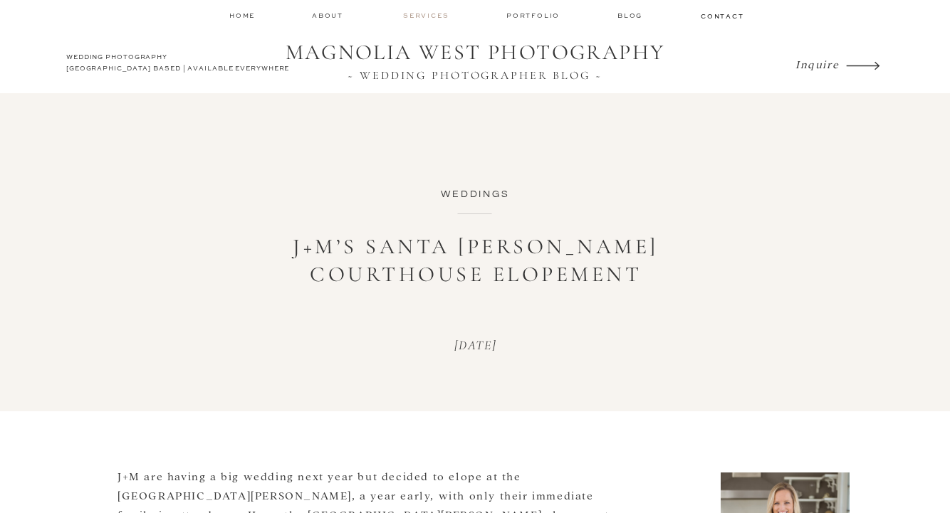
click at [435, 14] on nav "services" at bounding box center [427, 15] width 48 height 9
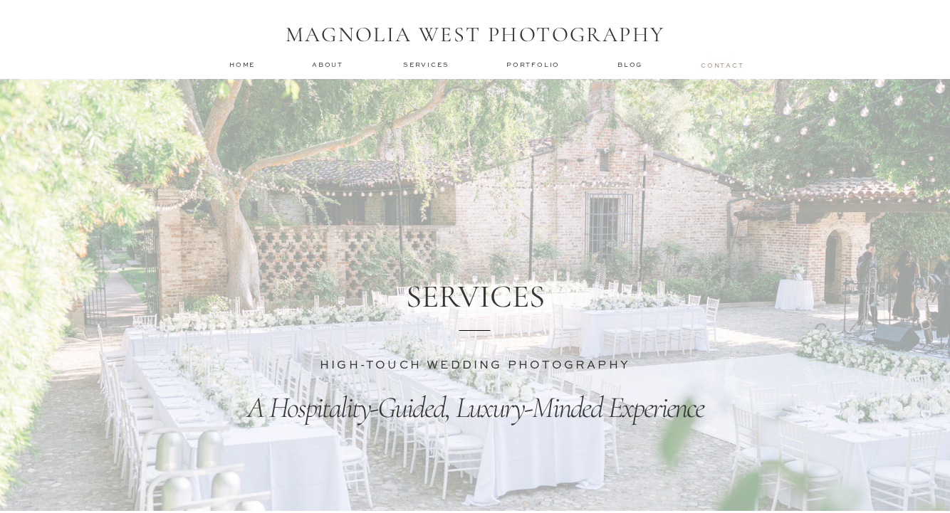
click at [723, 68] on nav "contact" at bounding box center [721, 65] width 41 height 9
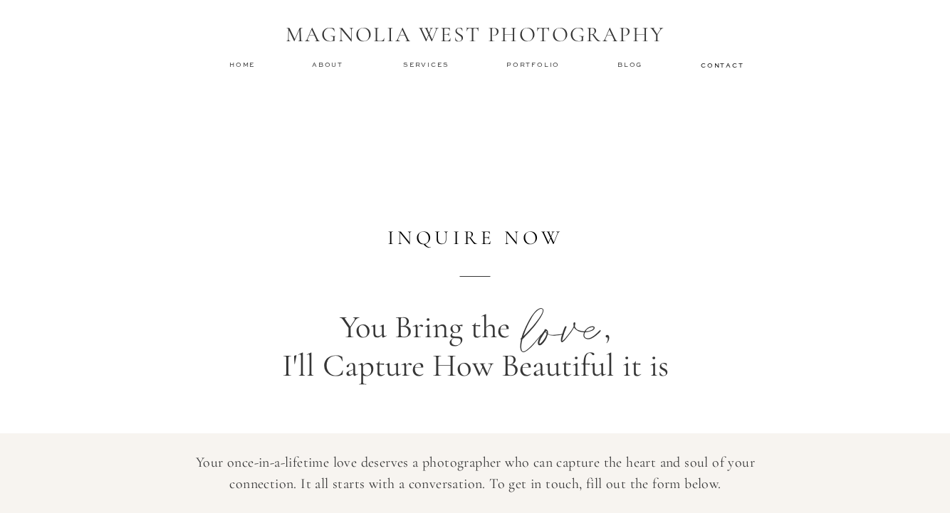
click at [416, 66] on nav "services" at bounding box center [427, 64] width 48 height 9
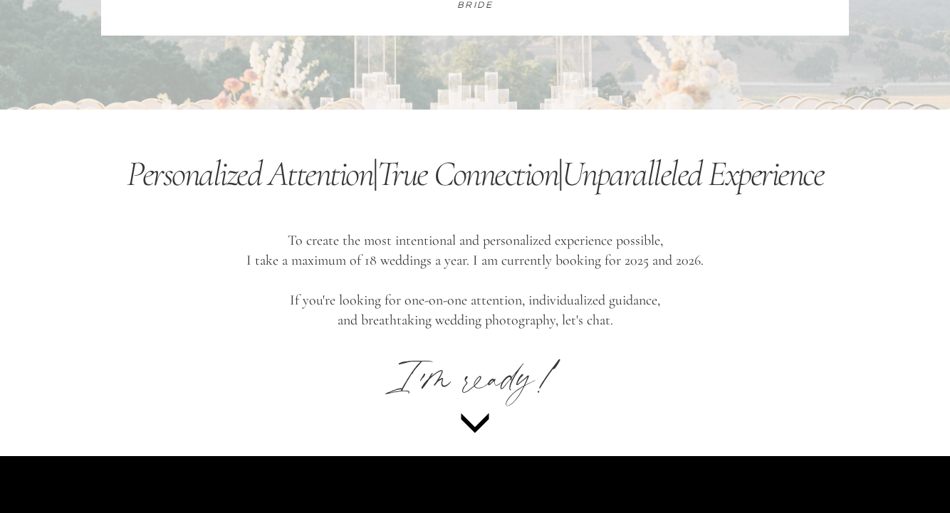
scroll to position [6214, 0]
